Goal: Complete application form

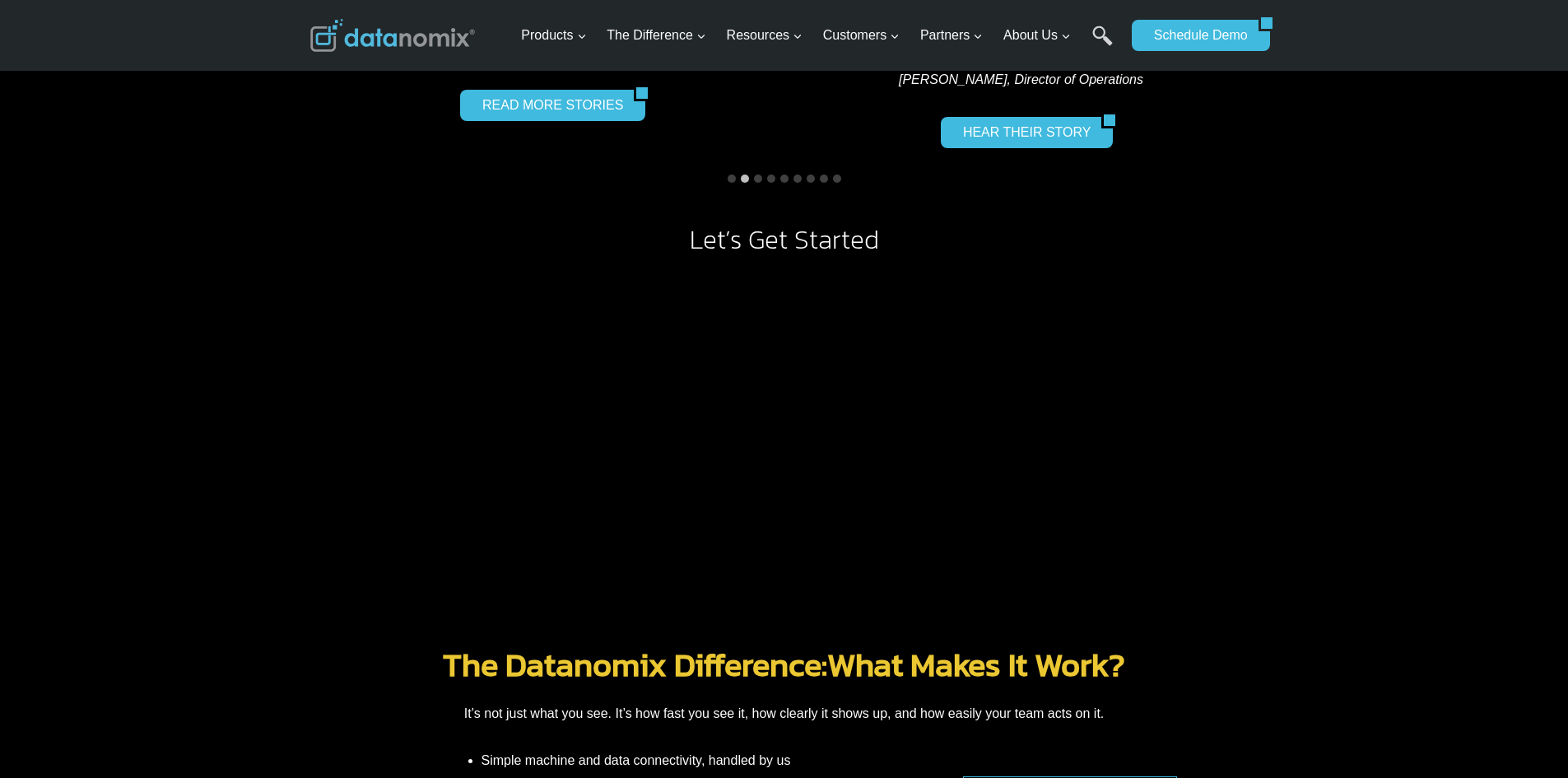
scroll to position [1565, 0]
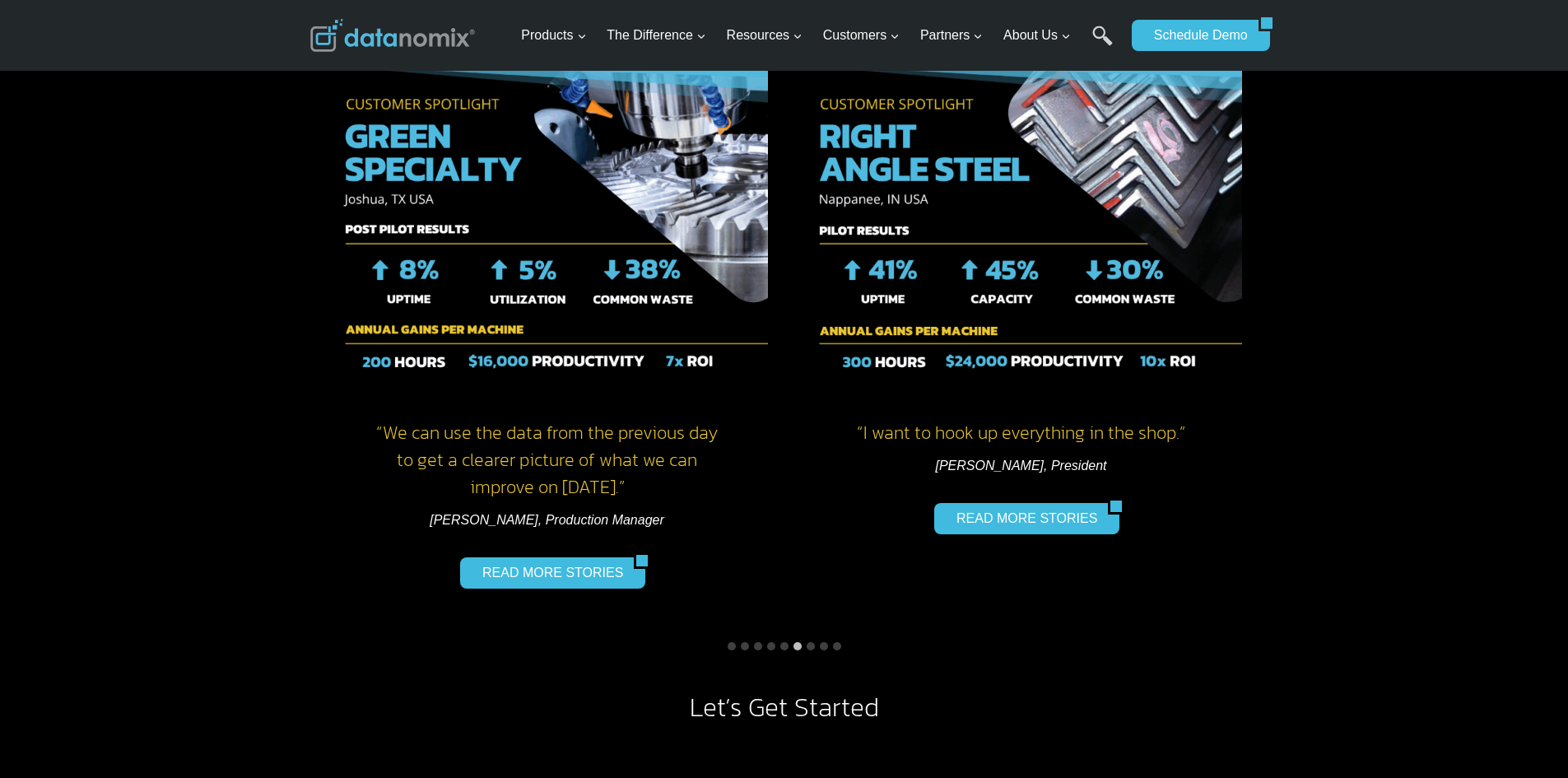
scroll to position [1318, 0]
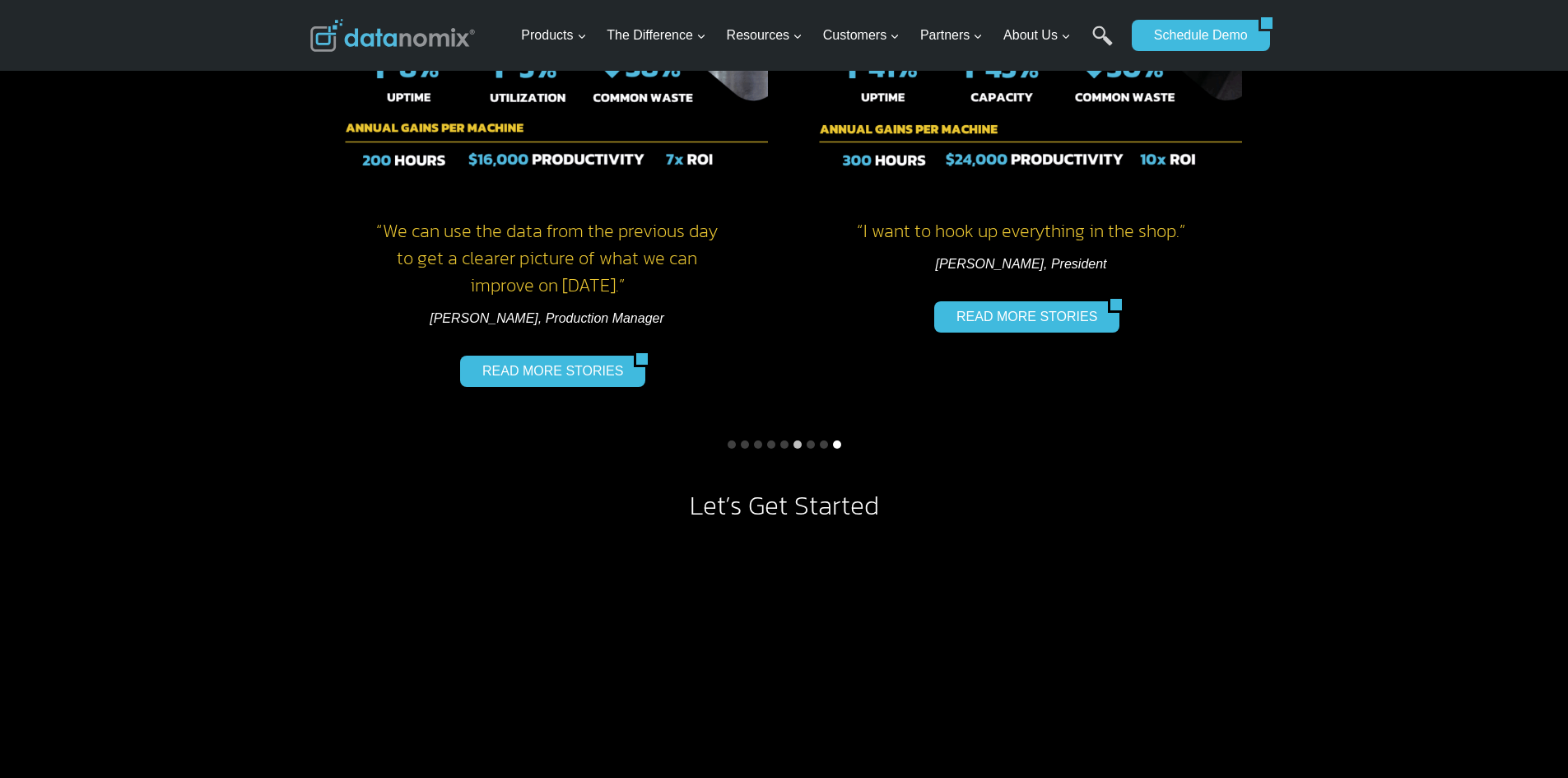
click at [837, 441] on button "Go to slide 9" at bounding box center [837, 444] width 8 height 8
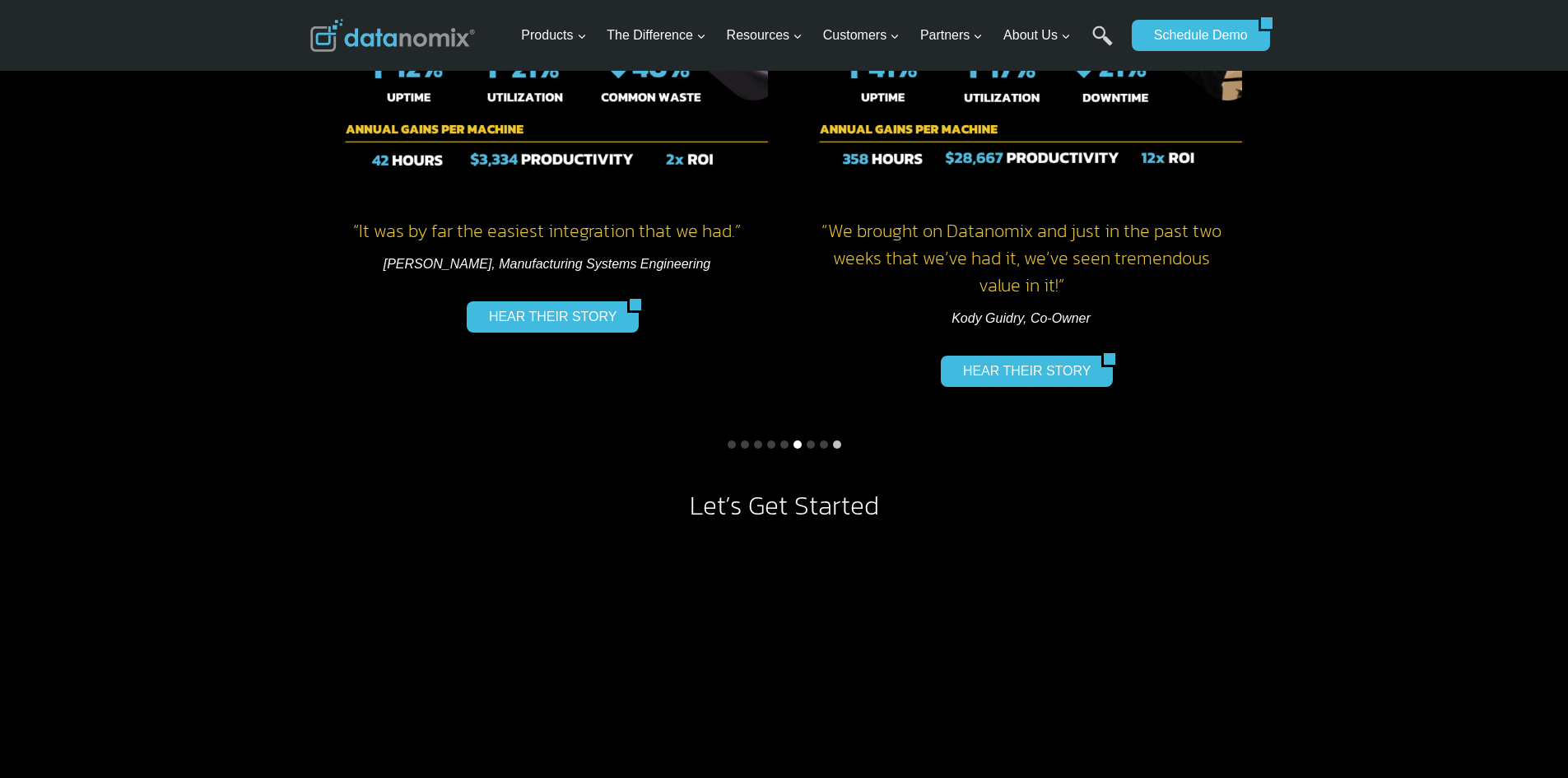
click at [797, 445] on button "Go to slide 6" at bounding box center [798, 444] width 8 height 8
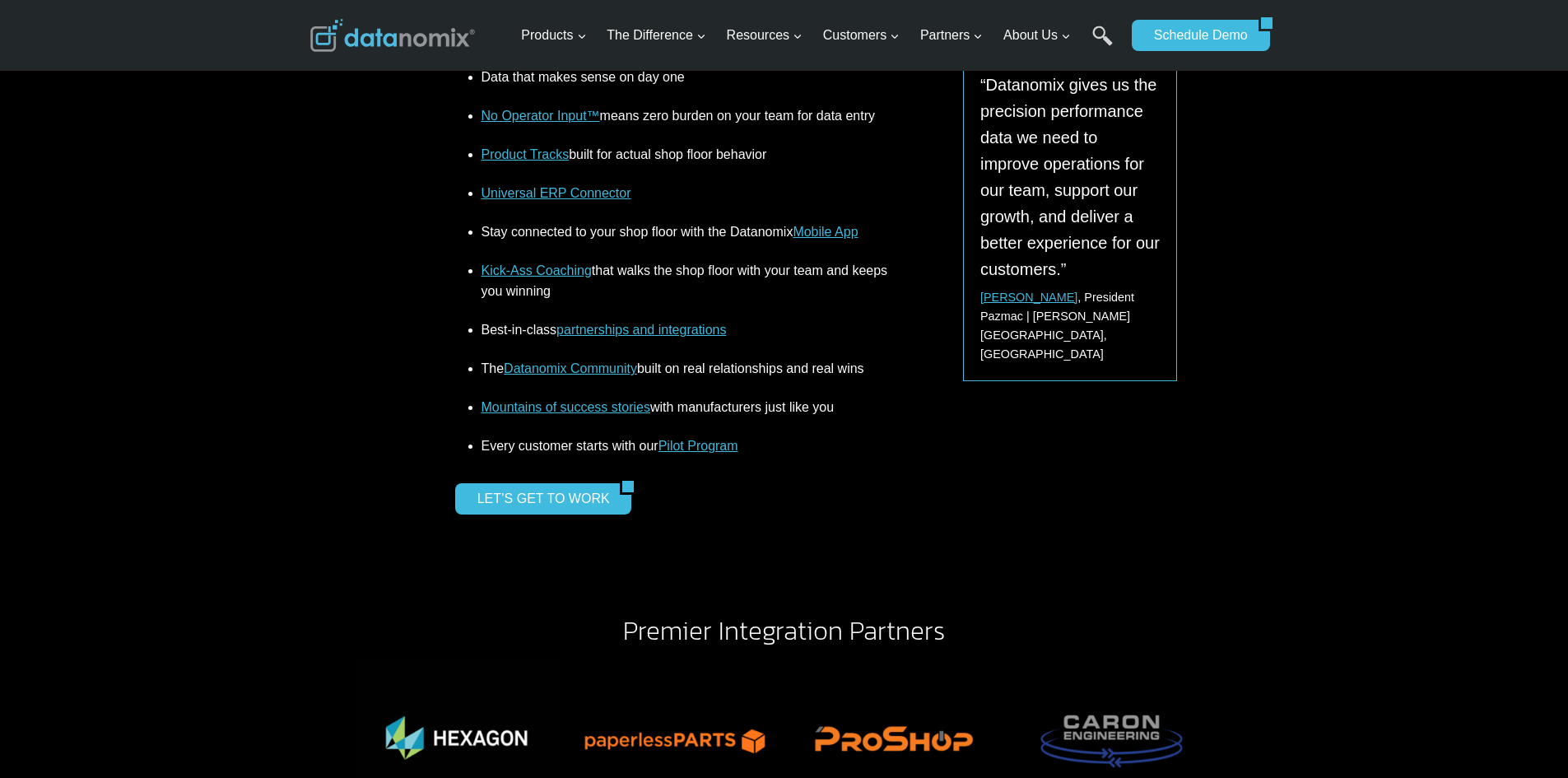
scroll to position [2389, 0]
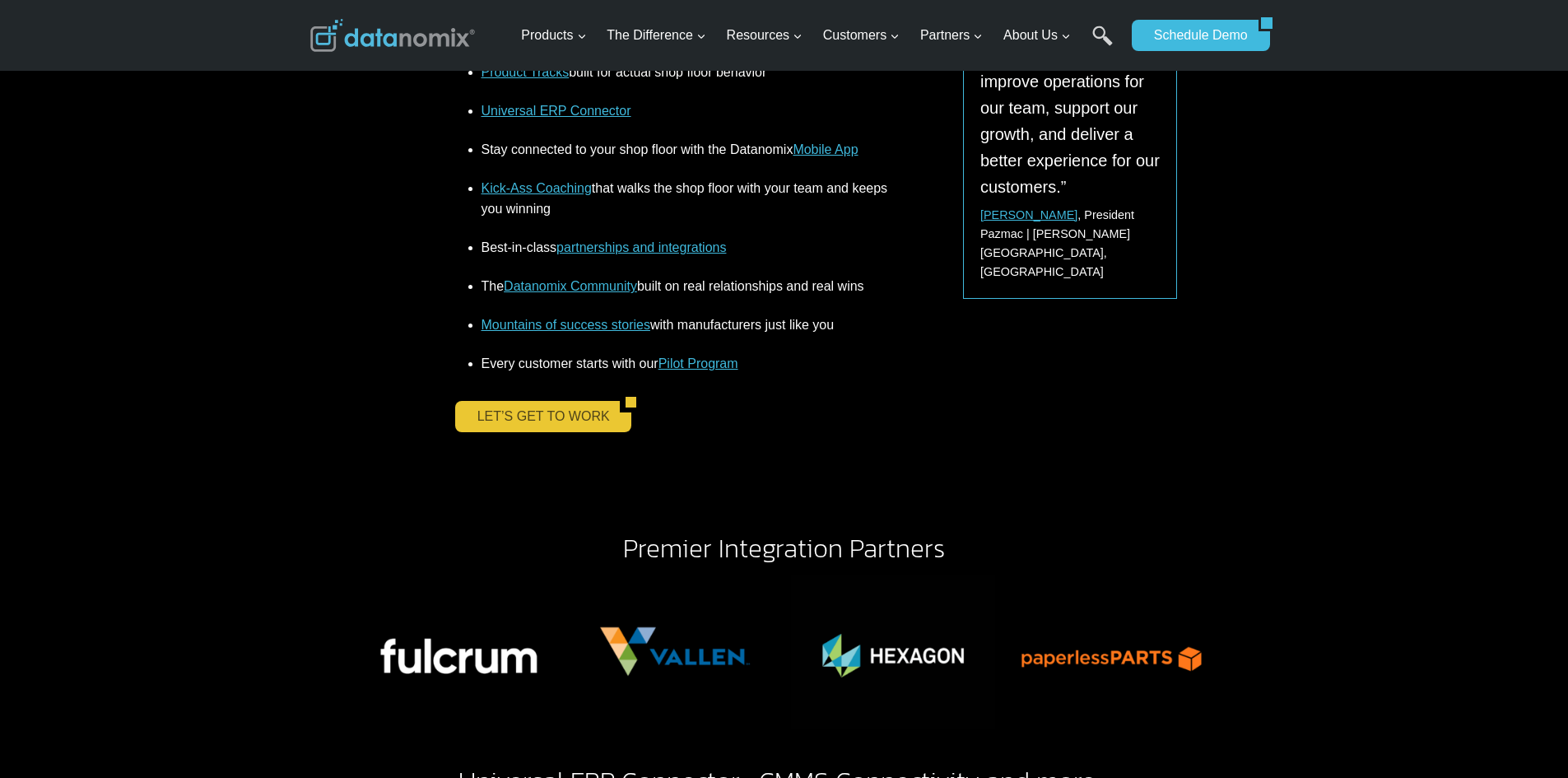
click at [557, 419] on link "LET’S GET TO WORK" at bounding box center [538, 417] width 166 height 31
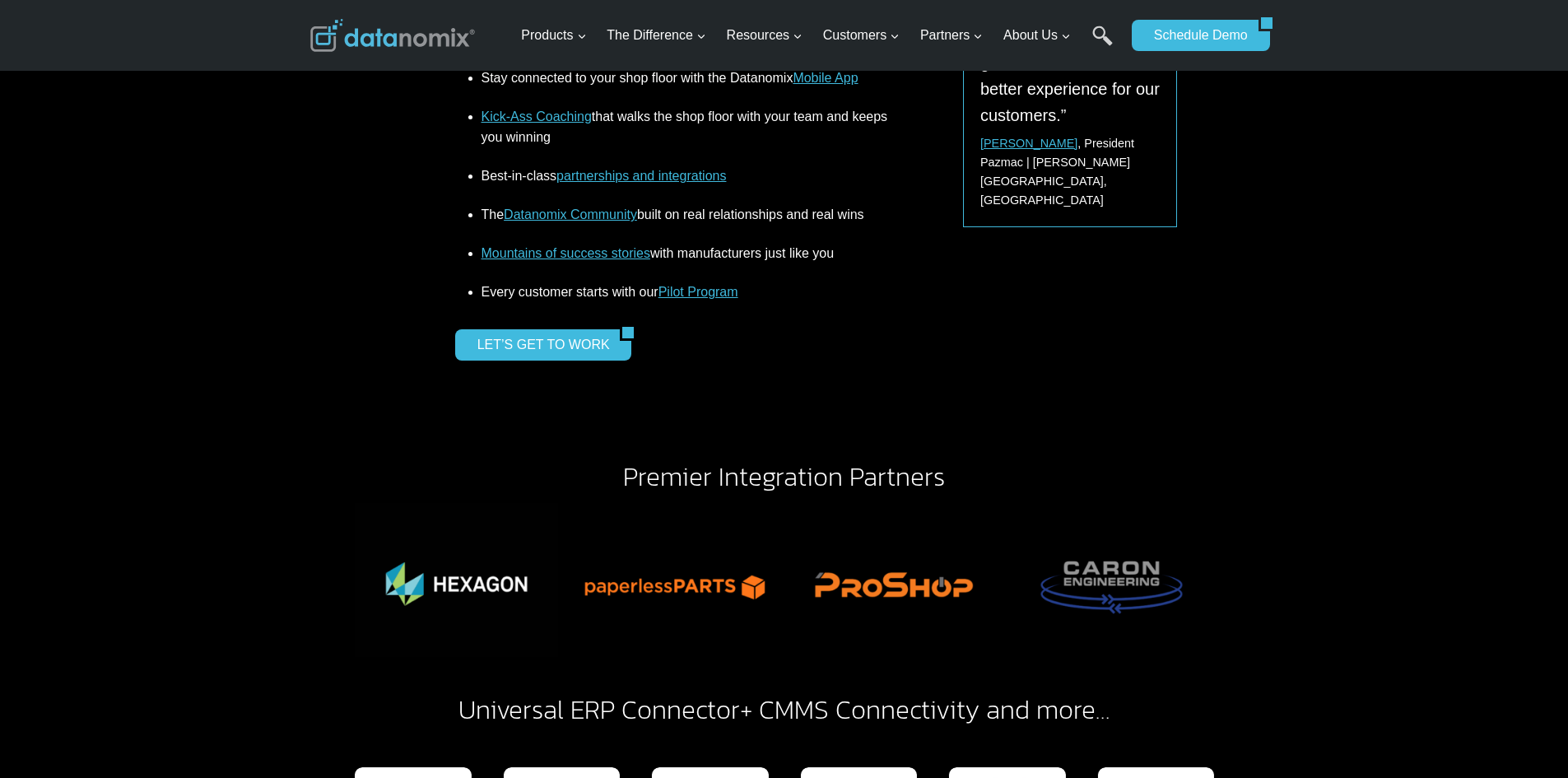
scroll to position [2554, 0]
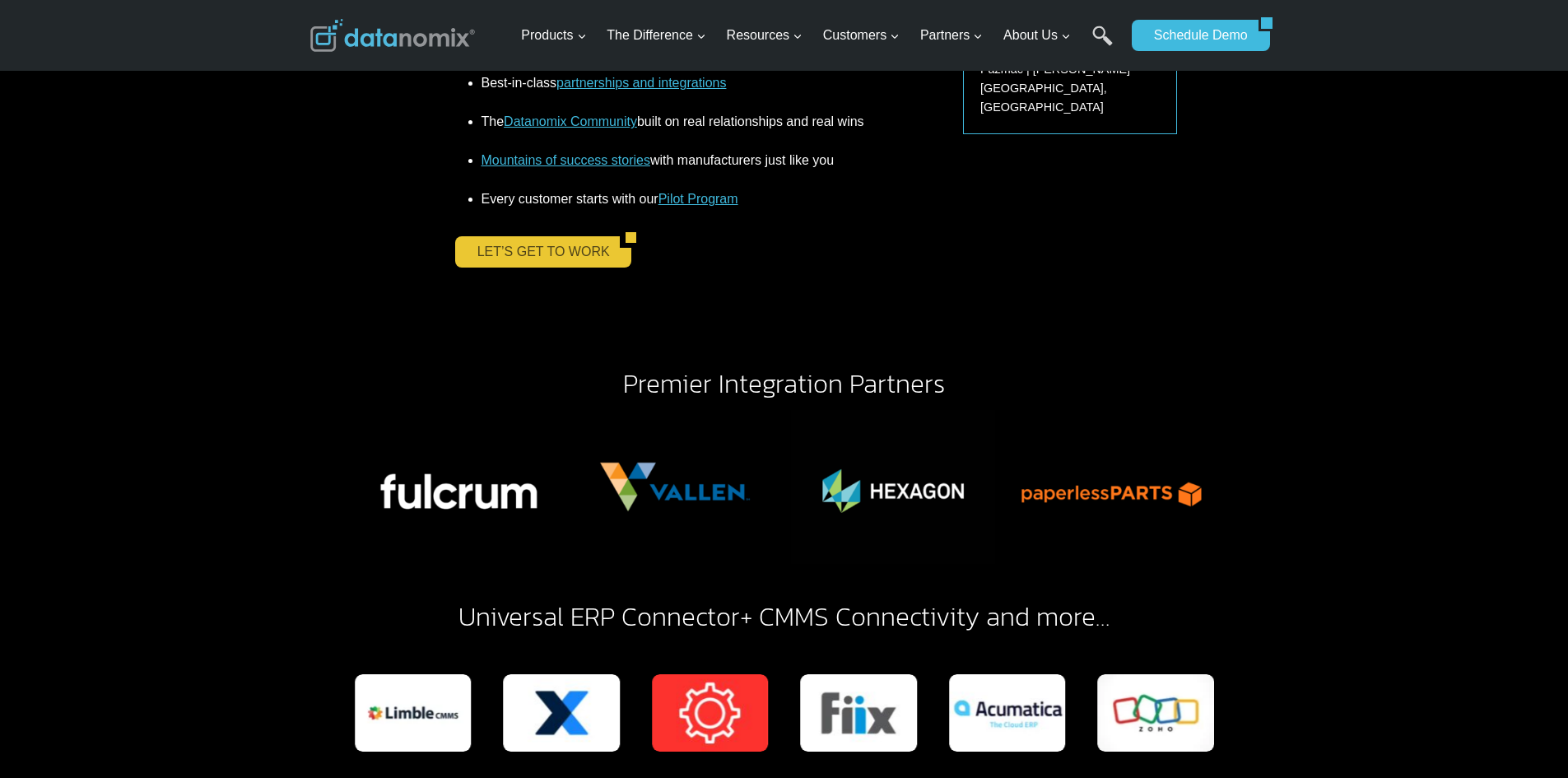
click at [550, 243] on link "LET’S GET TO WORK" at bounding box center [538, 252] width 166 height 31
